Goal: Transaction & Acquisition: Purchase product/service

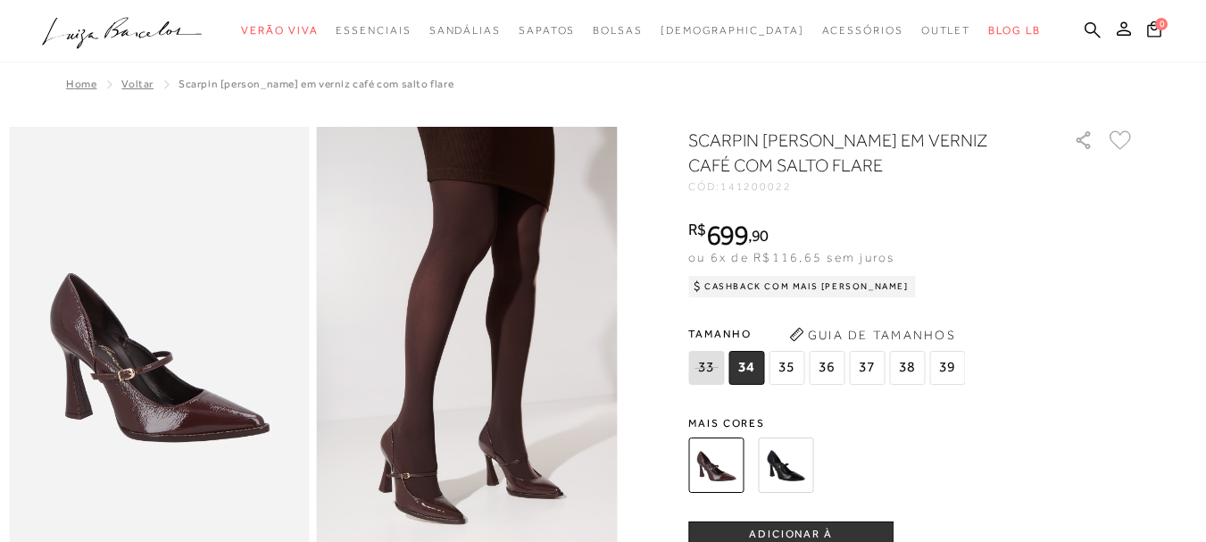
click at [782, 480] on img at bounding box center [785, 464] width 55 height 55
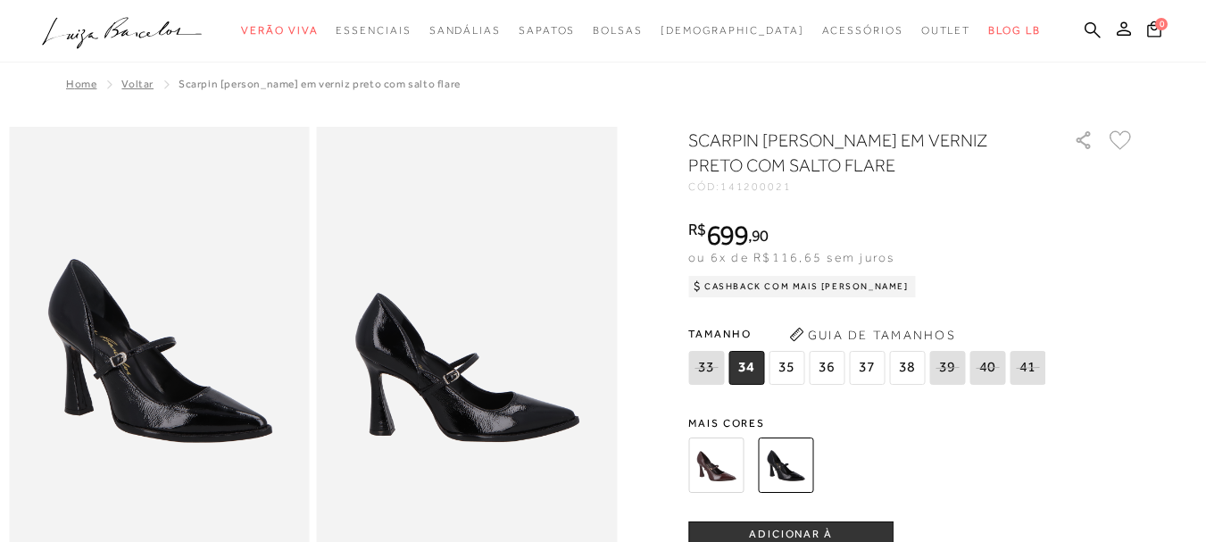
click at [701, 453] on img at bounding box center [715, 464] width 55 height 55
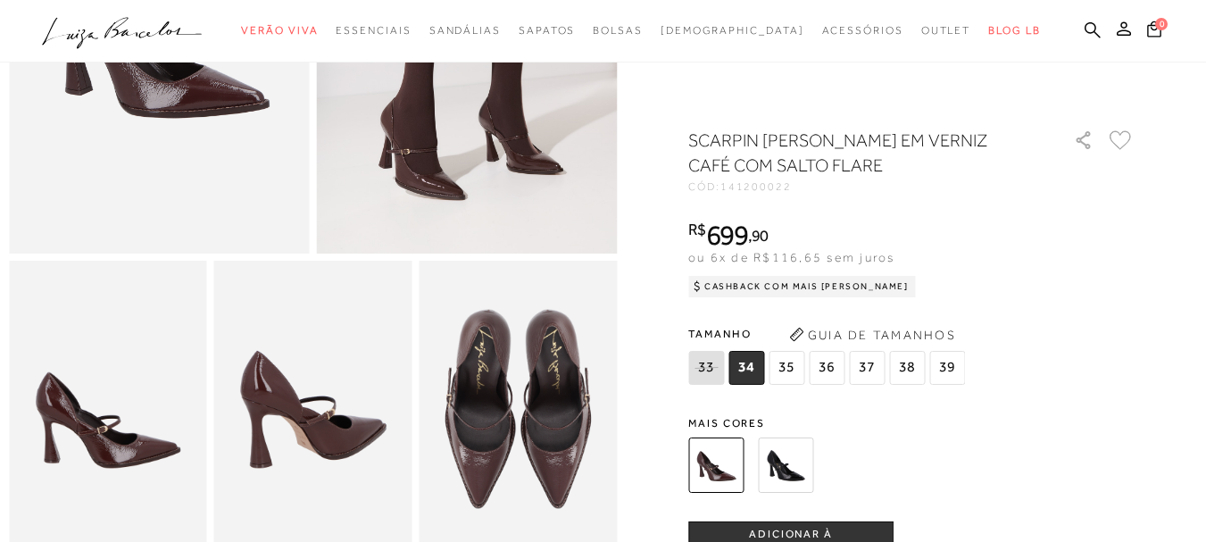
scroll to position [351, 0]
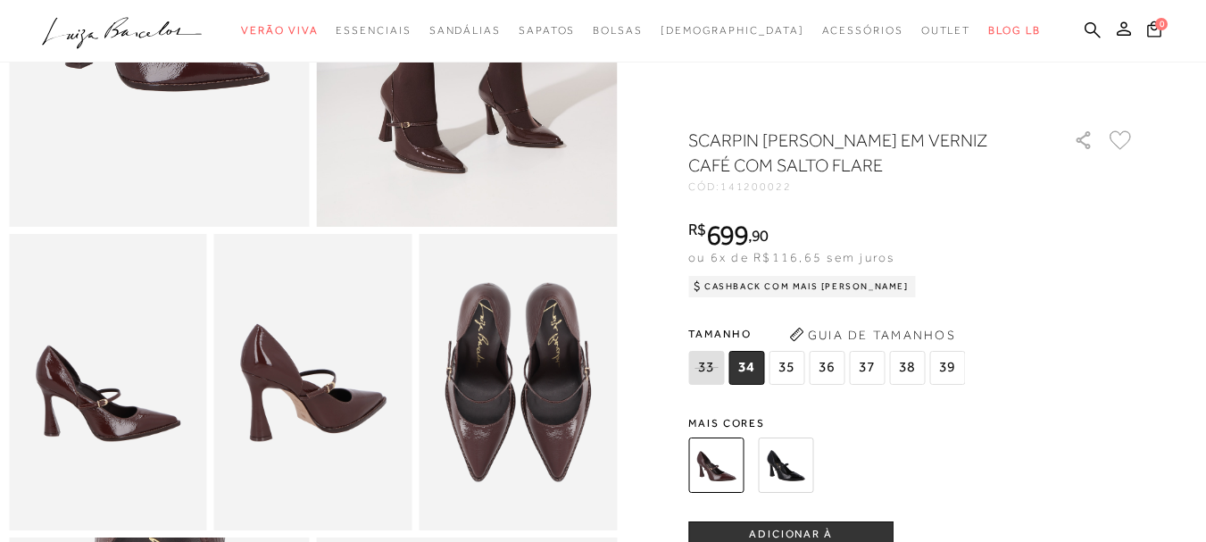
click at [448, 438] on img at bounding box center [518, 382] width 198 height 297
click at [326, 438] on img at bounding box center [313, 382] width 198 height 297
click at [109, 428] on img at bounding box center [108, 382] width 198 height 297
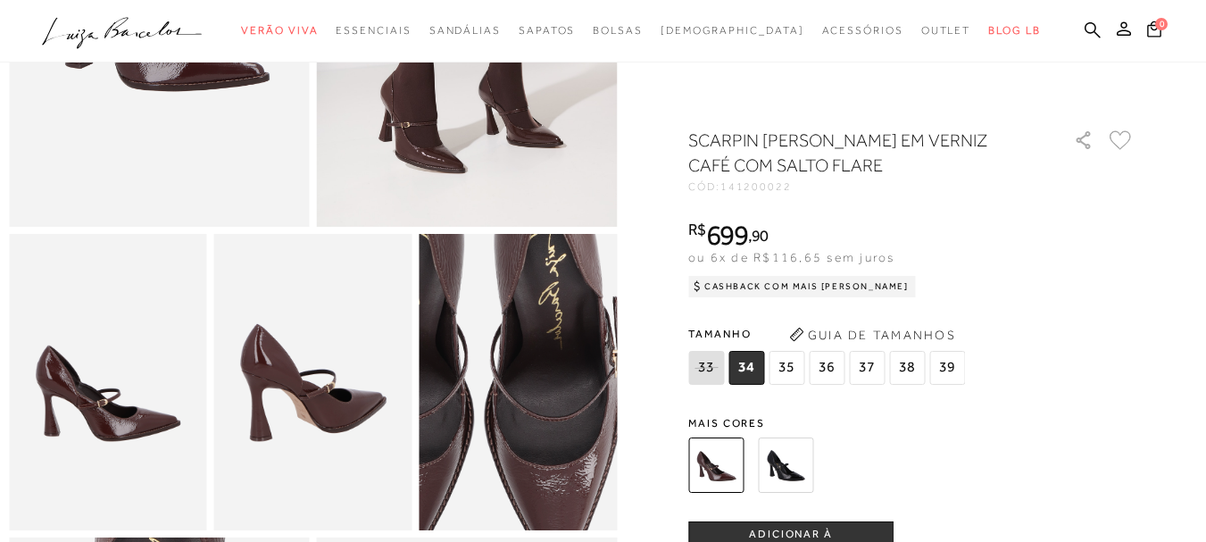
click at [562, 399] on img at bounding box center [478, 379] width 395 height 594
